Goal: Information Seeking & Learning: Learn about a topic

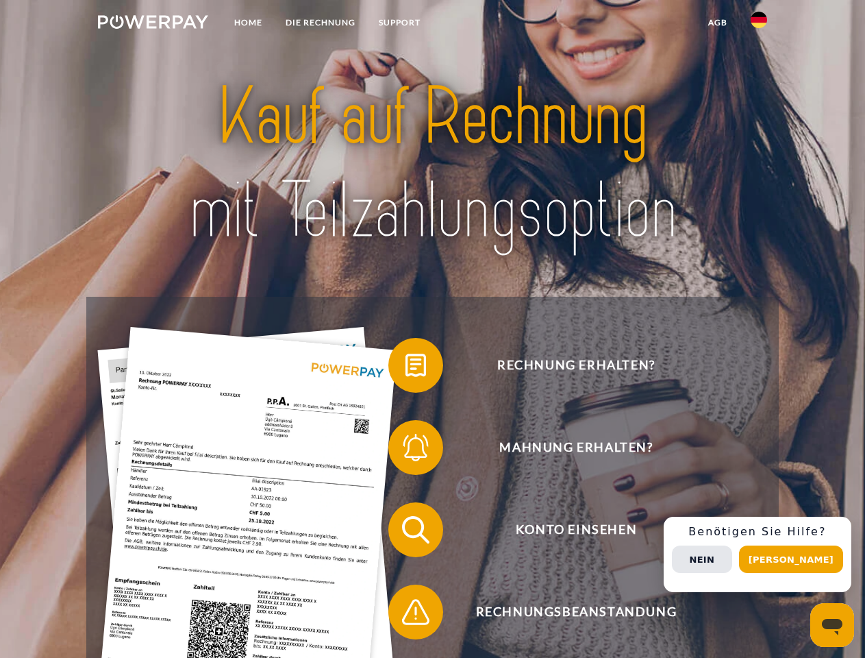
click at [153, 24] on img at bounding box center [153, 22] width 110 height 14
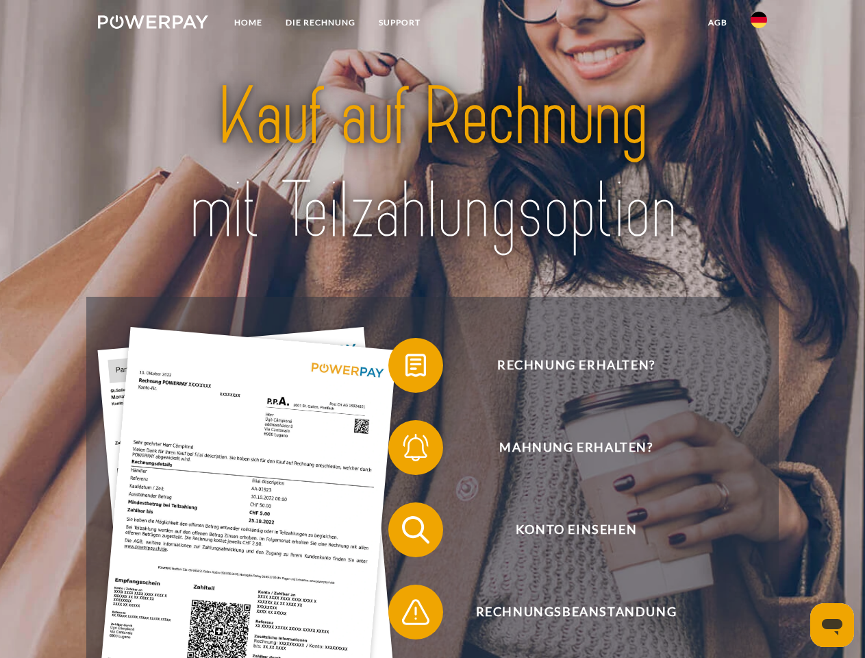
click at [759, 24] on img at bounding box center [759, 20] width 16 height 16
click at [717, 23] on link "agb" at bounding box center [718, 22] width 42 height 25
click at [406, 368] on span at bounding box center [395, 365] width 69 height 69
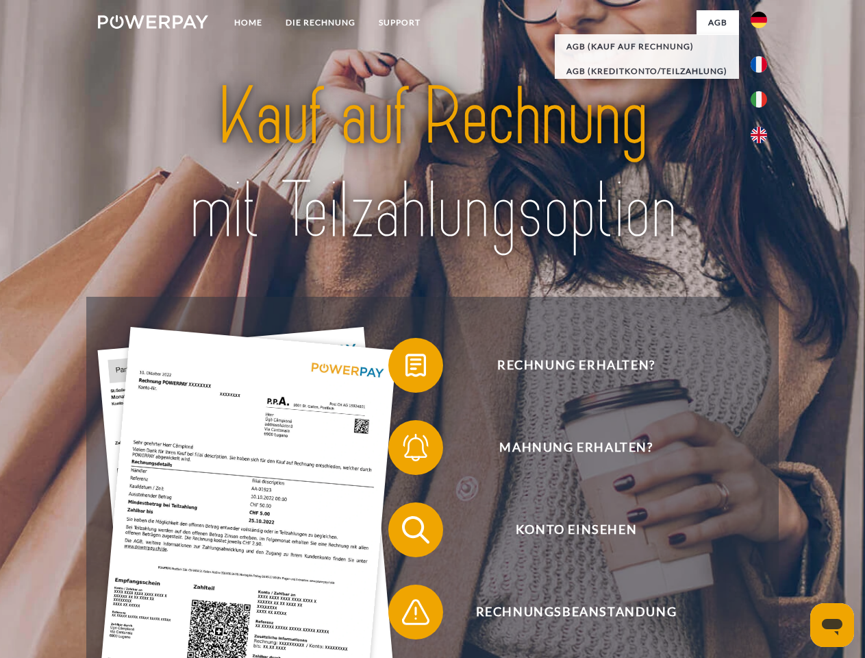
click at [406, 450] on span at bounding box center [395, 447] width 69 height 69
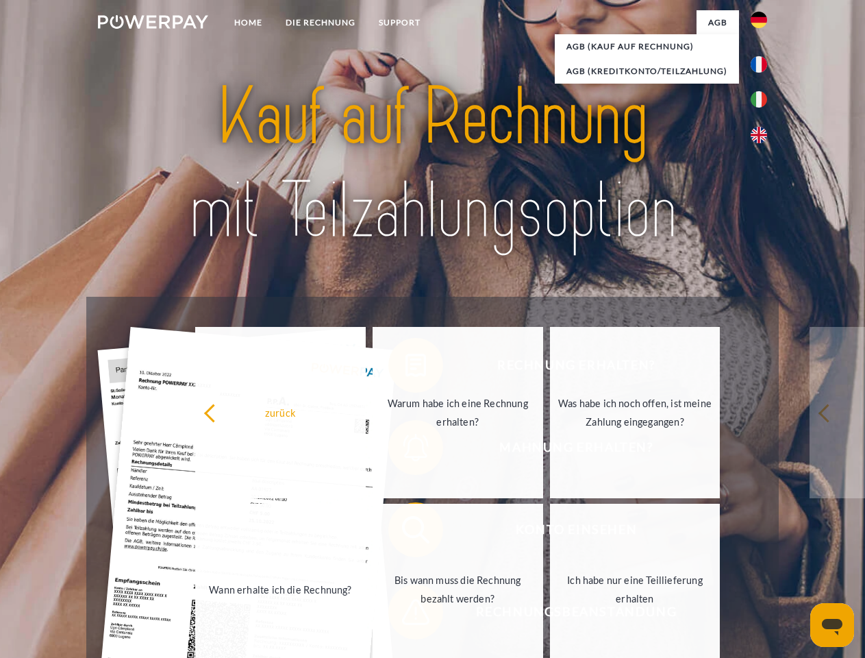
click at [406, 532] on link "Bis wann muss die Rechnung bezahlt werden?" at bounding box center [458, 589] width 171 height 171
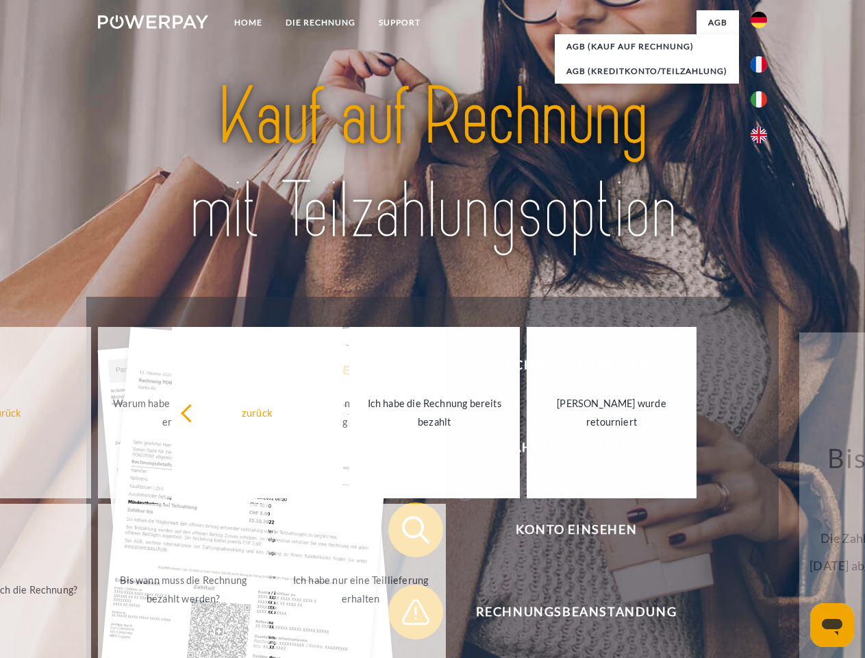
click at [406, 615] on span at bounding box center [395, 612] width 69 height 69
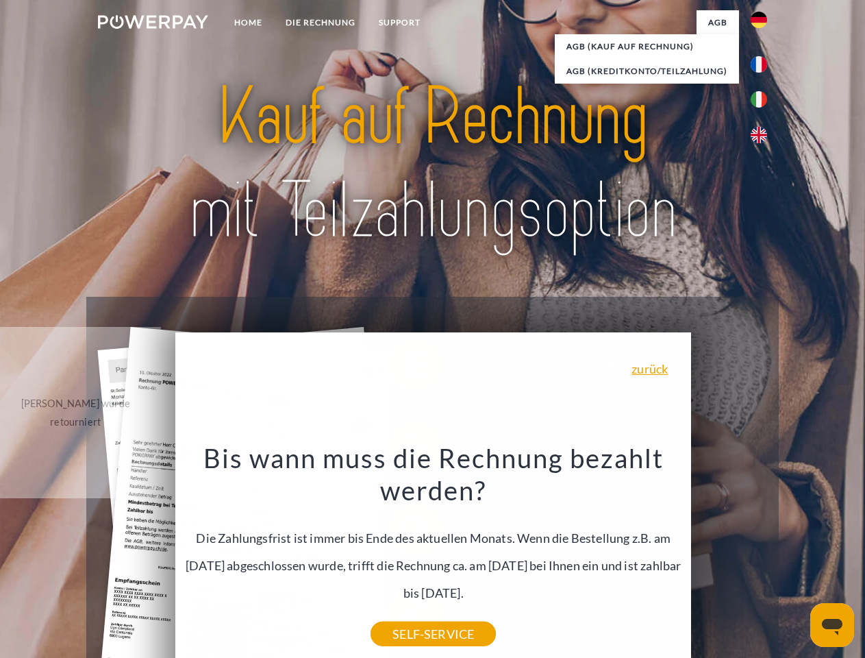
click at [763, 554] on div "Rechnung erhalten? Mahnung erhalten? Konto einsehen" at bounding box center [432, 571] width 692 height 548
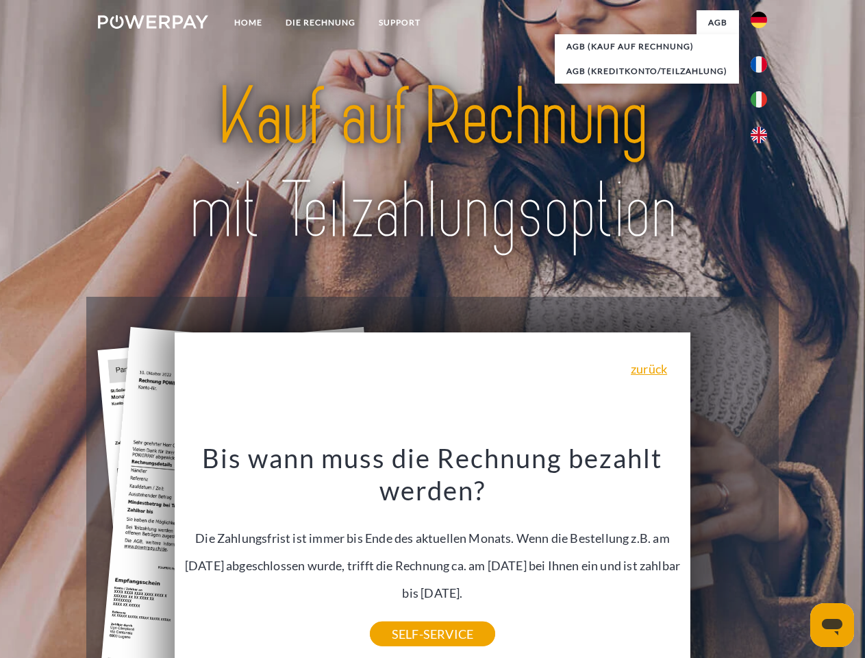
click at [729, 557] on span "Konto einsehen" at bounding box center [576, 529] width 336 height 55
click at [796, 559] on header "Home DIE RECHNUNG SUPPORT" at bounding box center [432, 473] width 865 height 946
